Goal: Information Seeking & Learning: Check status

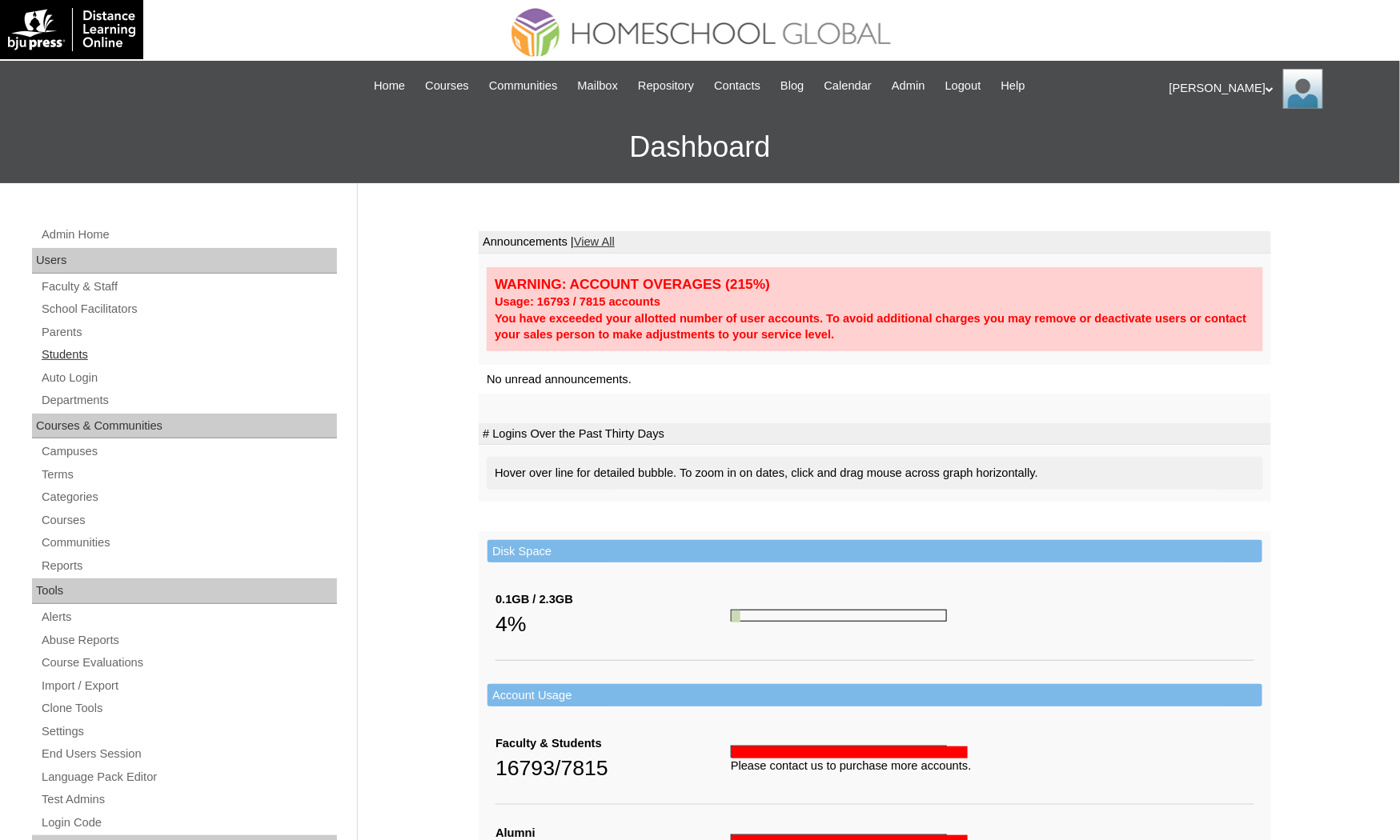
click at [85, 352] on link "Students" at bounding box center [189, 355] width 297 height 20
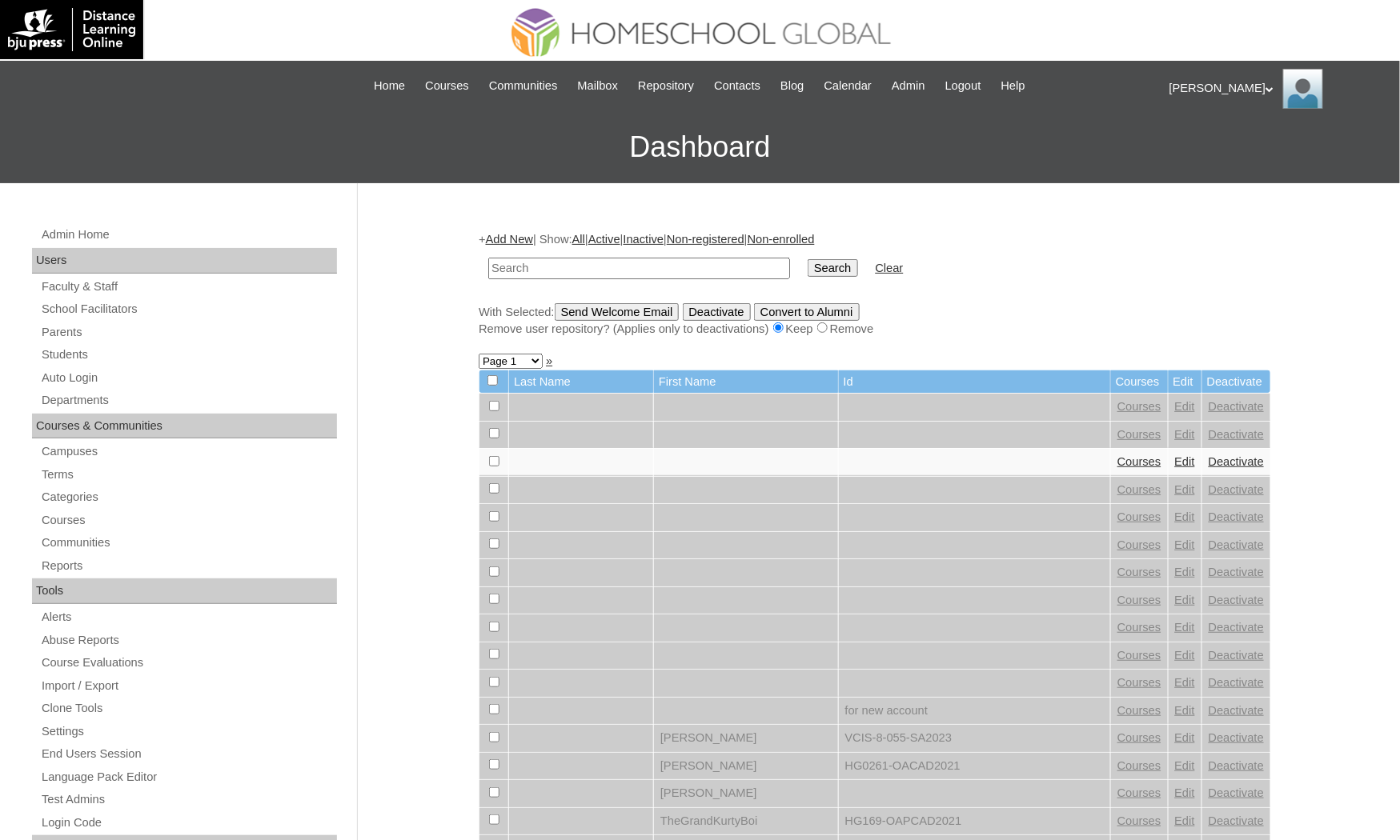
click at [629, 258] on input "text" at bounding box center [639, 269] width 301 height 22
type input "[PERSON_NAME]"
click at [807, 259] on input "Search" at bounding box center [832, 268] width 50 height 18
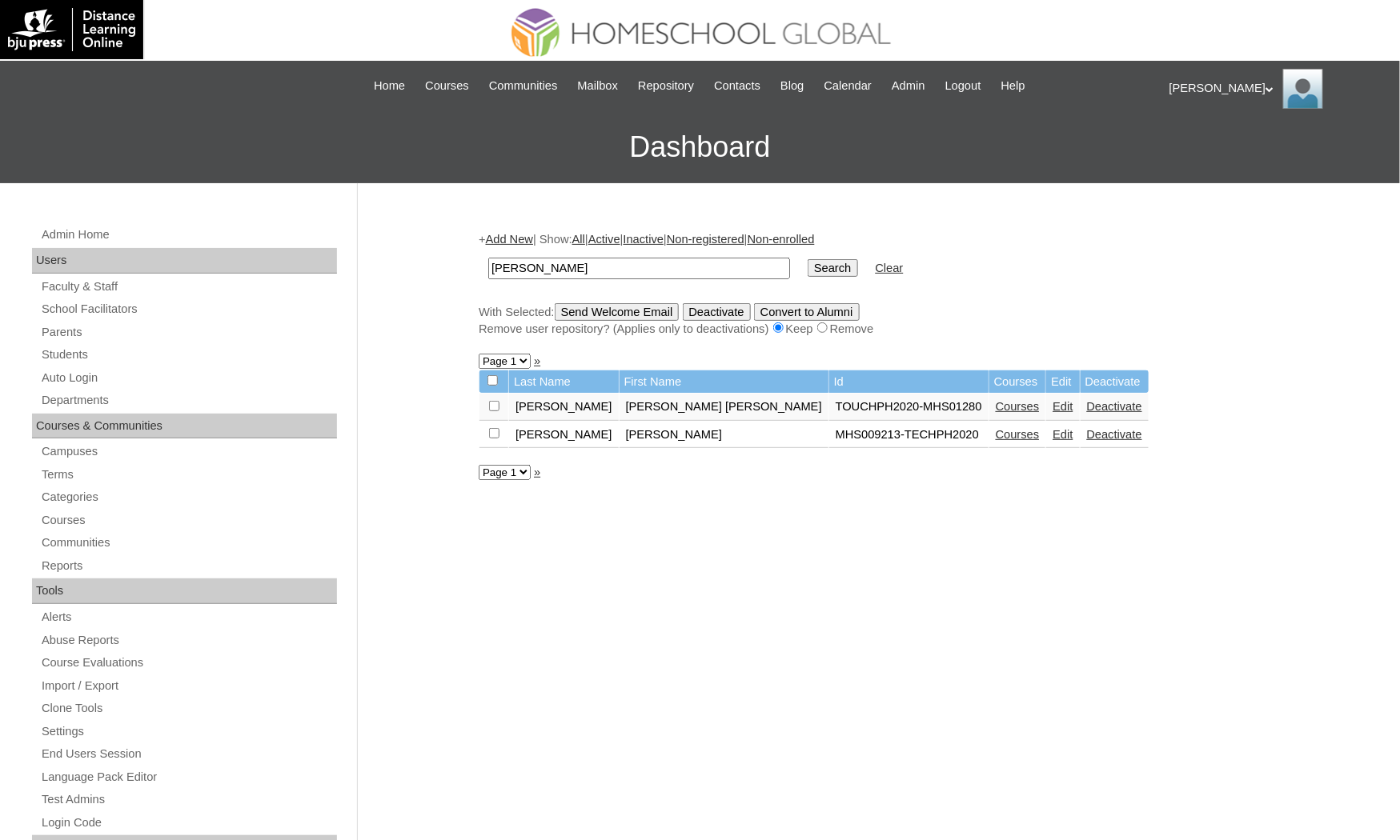
click at [995, 428] on link "Courses" at bounding box center [1017, 434] width 44 height 13
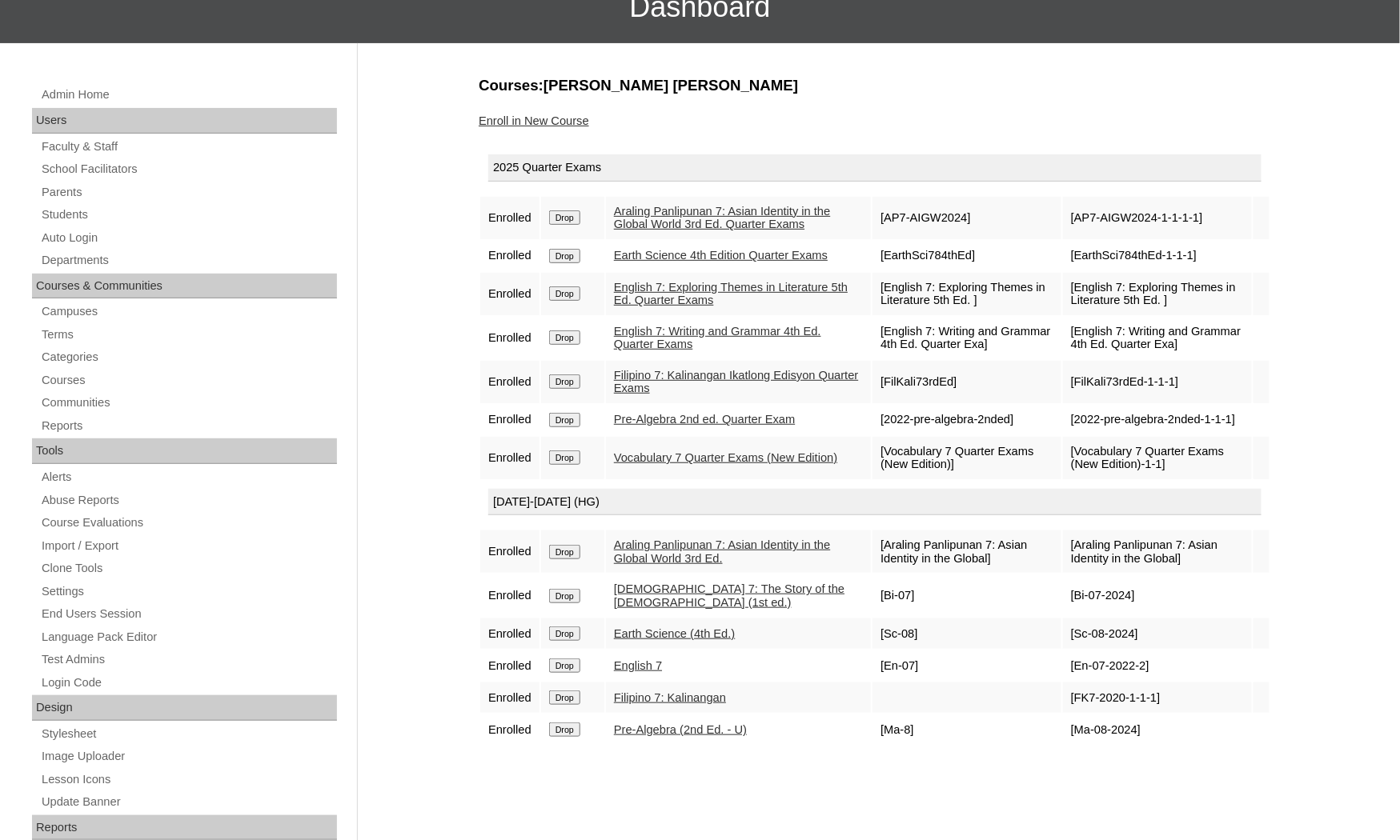
scroll to position [240, 0]
